Goal: Communication & Community: Answer question/provide support

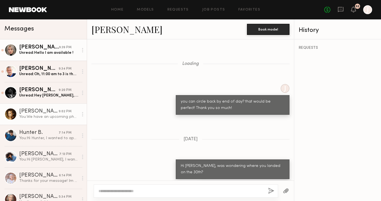
click at [38, 53] on div "Unread: Hello I am available !" at bounding box center [48, 52] width 59 height 5
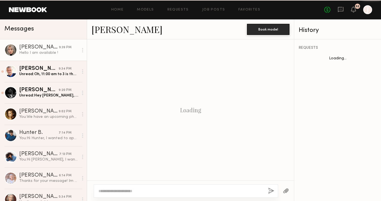
scroll to position [559, 0]
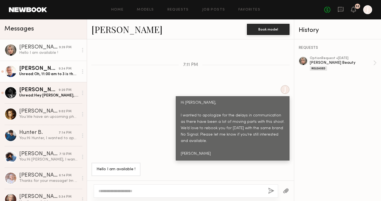
click at [40, 77] on link "[PERSON_NAME] 9:34 PM Unread: Oh, 11:00 am to 3 is the most preferable time fra…" at bounding box center [43, 71] width 87 height 21
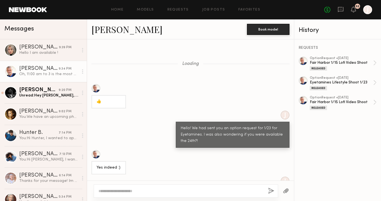
scroll to position [324, 0]
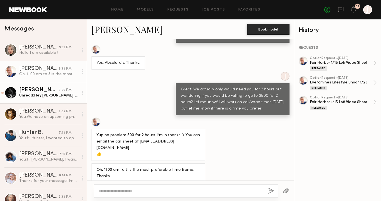
click at [55, 95] on div "Unread: Hey [PERSON_NAME], it’s all good man. I totally understand there’s alwa…" at bounding box center [48, 95] width 59 height 5
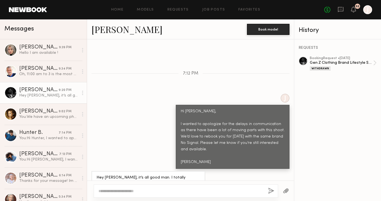
scroll to position [557, 0]
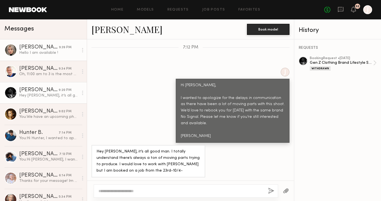
click at [52, 57] on link "[PERSON_NAME] 9:39 PM Hello I am available !" at bounding box center [43, 49] width 87 height 21
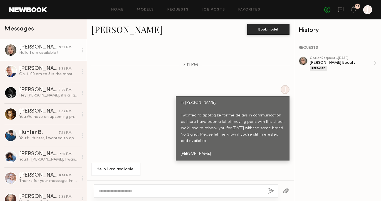
scroll to position [557, 0]
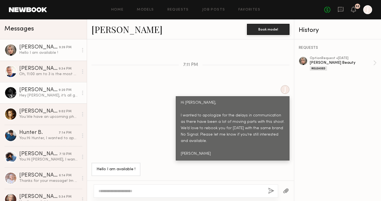
click at [52, 90] on div "[PERSON_NAME]" at bounding box center [38, 90] width 39 height 6
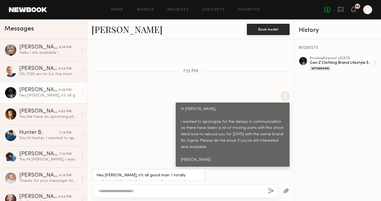
scroll to position [557, 0]
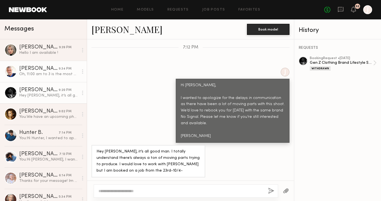
click at [51, 78] on link "[PERSON_NAME] 9:34 PM Oh, 11:00 am to 3 is the most preferable time frame. Than…" at bounding box center [43, 71] width 87 height 21
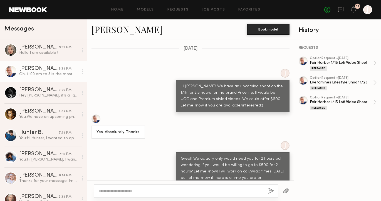
scroll to position [795, 0]
